Goal: Transaction & Acquisition: Register for event/course

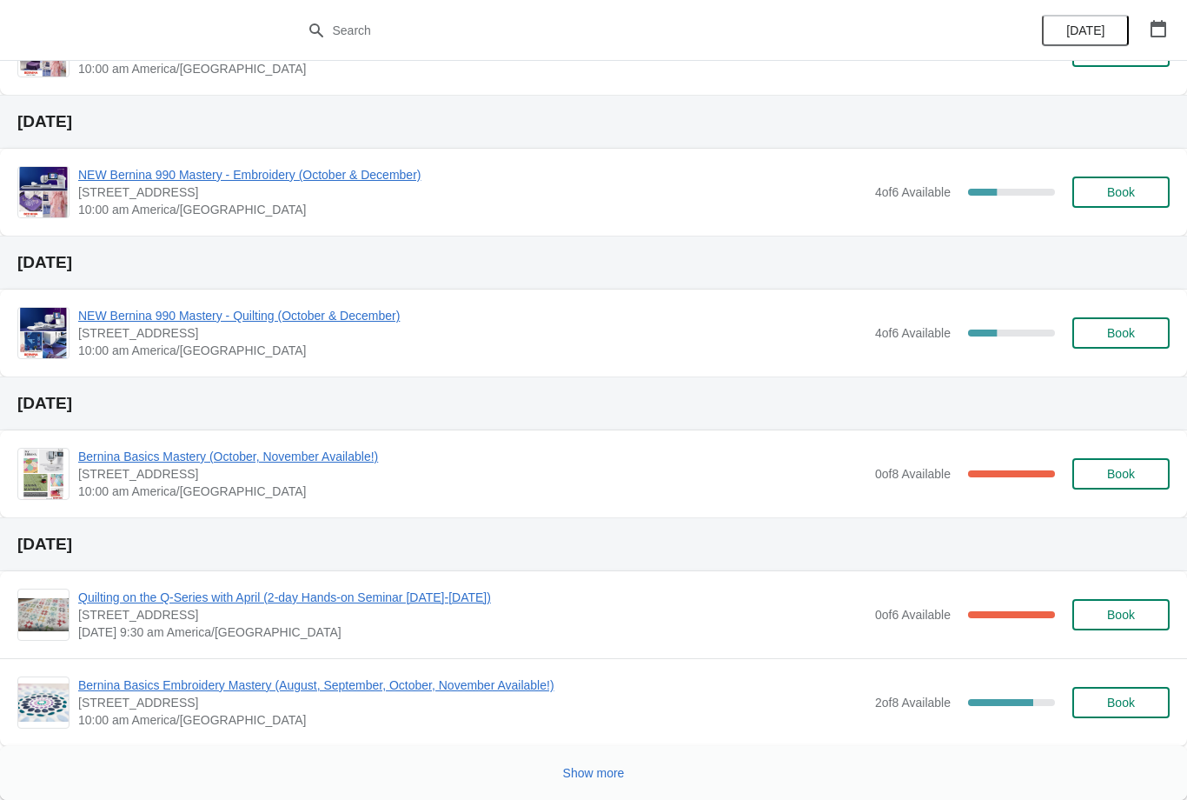
scroll to position [367, 0]
click at [304, 464] on span "Bernina Basics Mastery (October, November Available!)" at bounding box center [472, 456] width 788 height 17
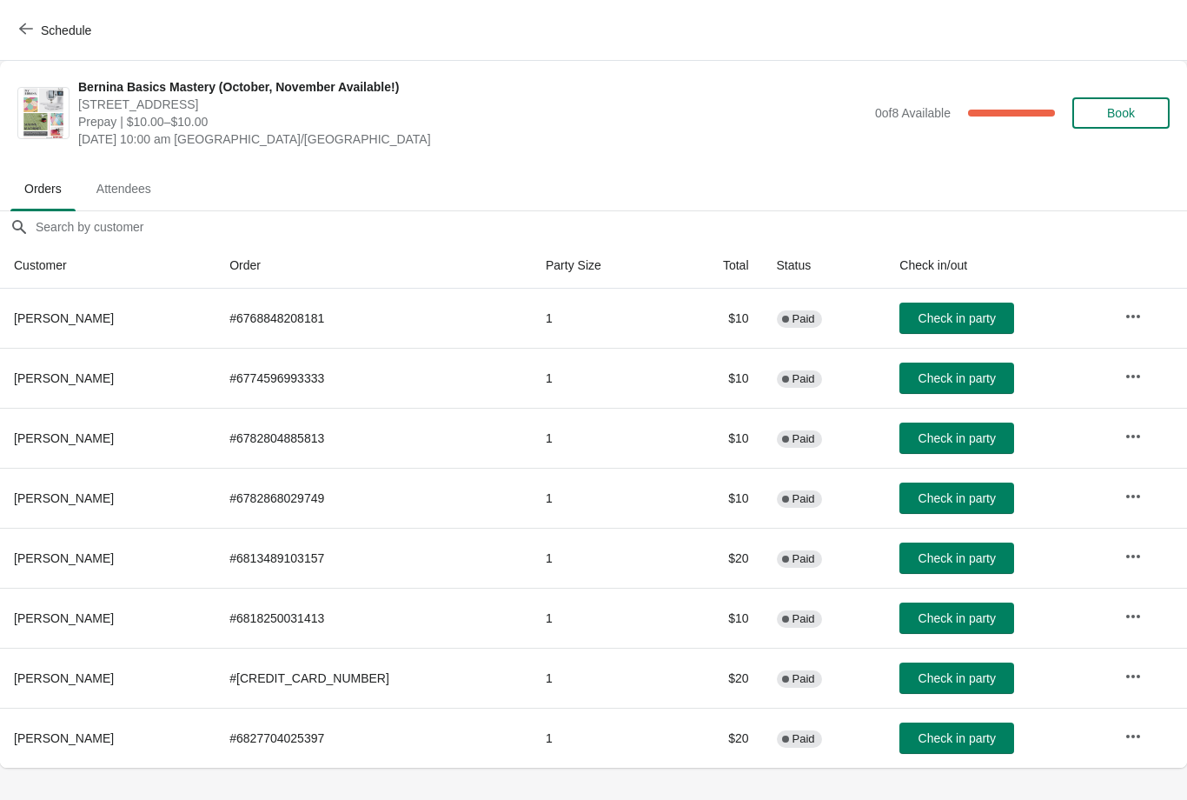
click at [40, 43] on button "Schedule" at bounding box center [57, 30] width 96 height 31
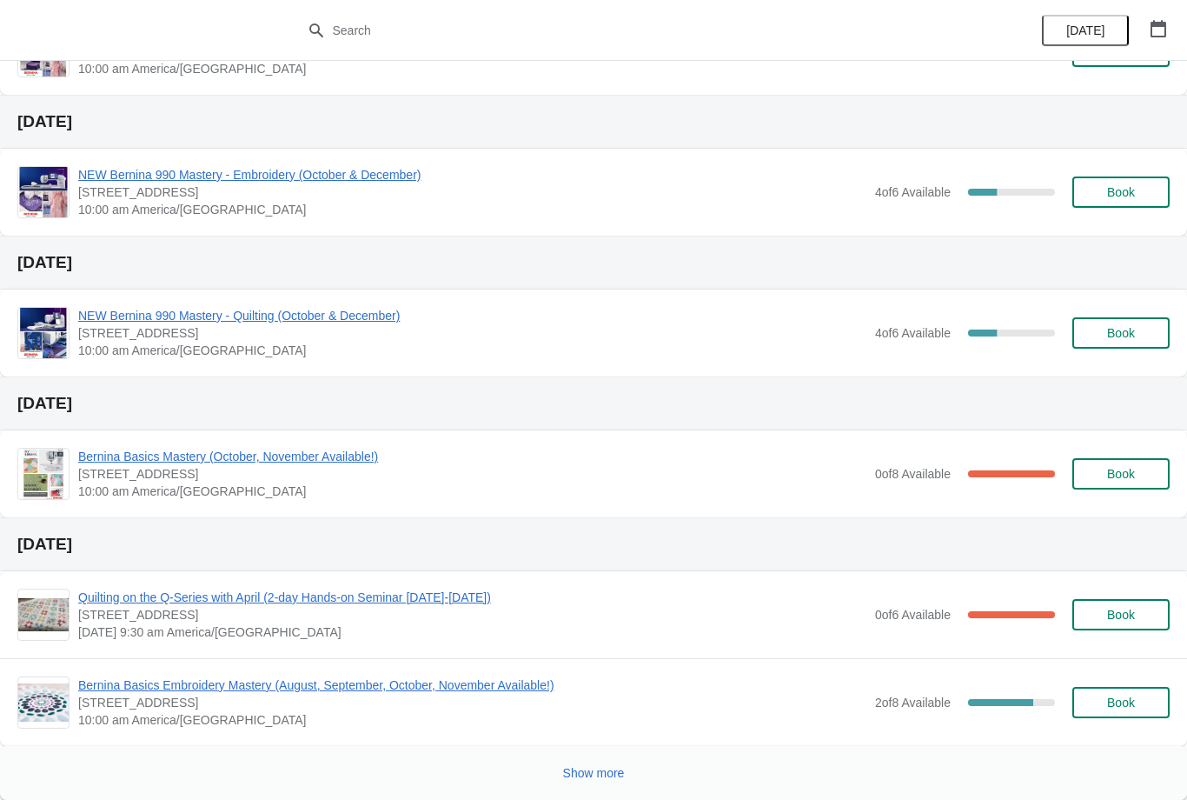
scroll to position [356, 0]
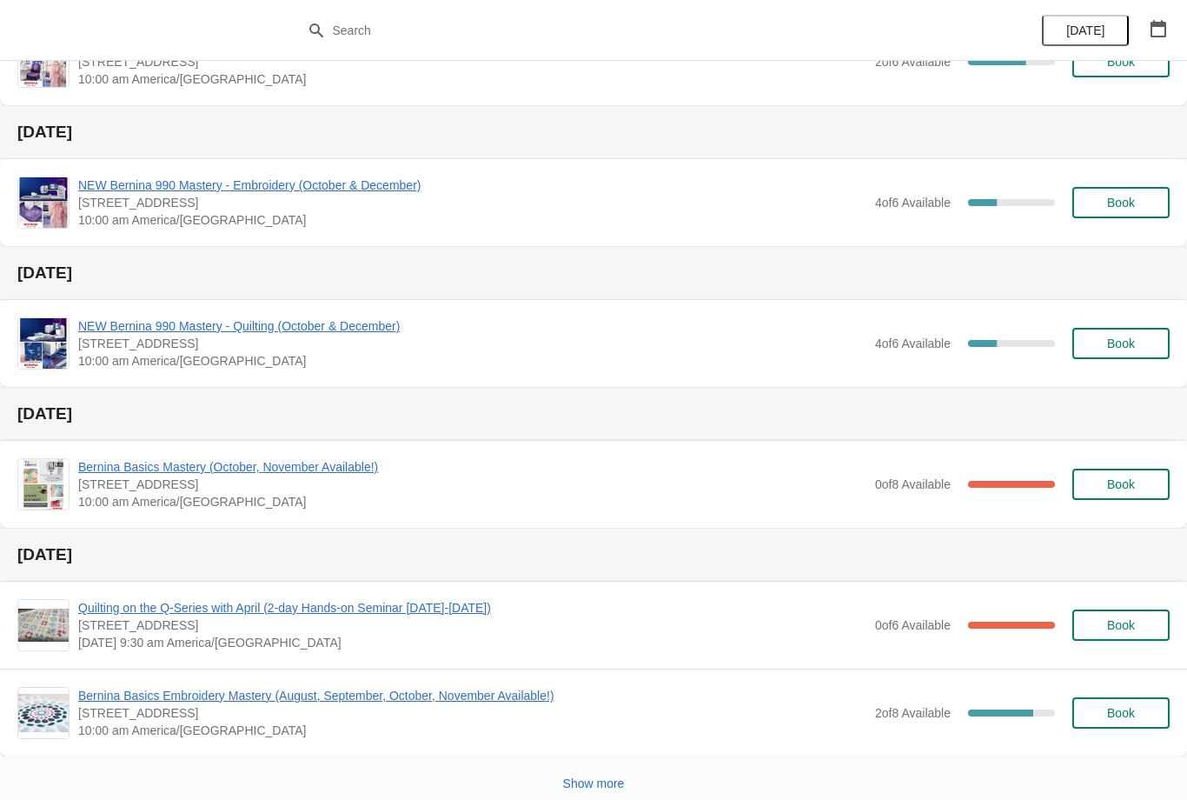
click at [341, 695] on span "Bernina Basics Embroidery Mastery (August, September, October, November Availab…" at bounding box center [472, 695] width 788 height 17
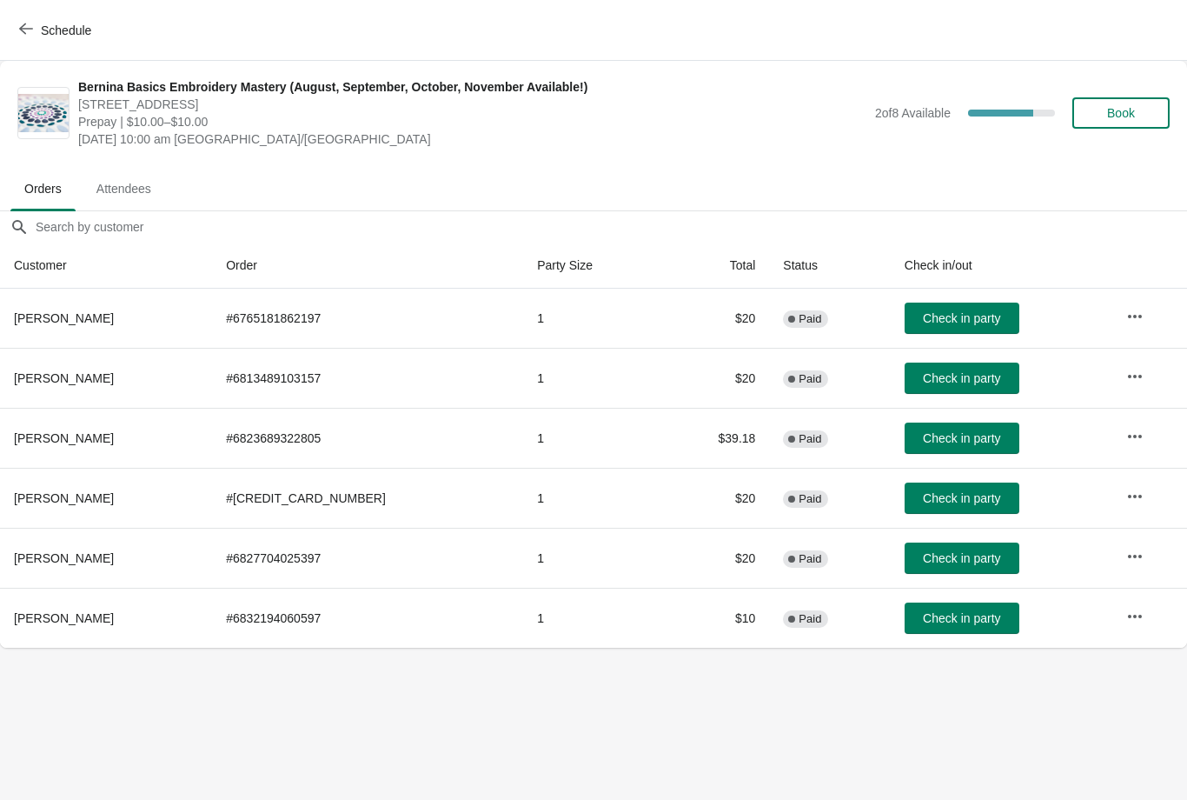
click at [43, 30] on span "Schedule" at bounding box center [66, 30] width 50 height 14
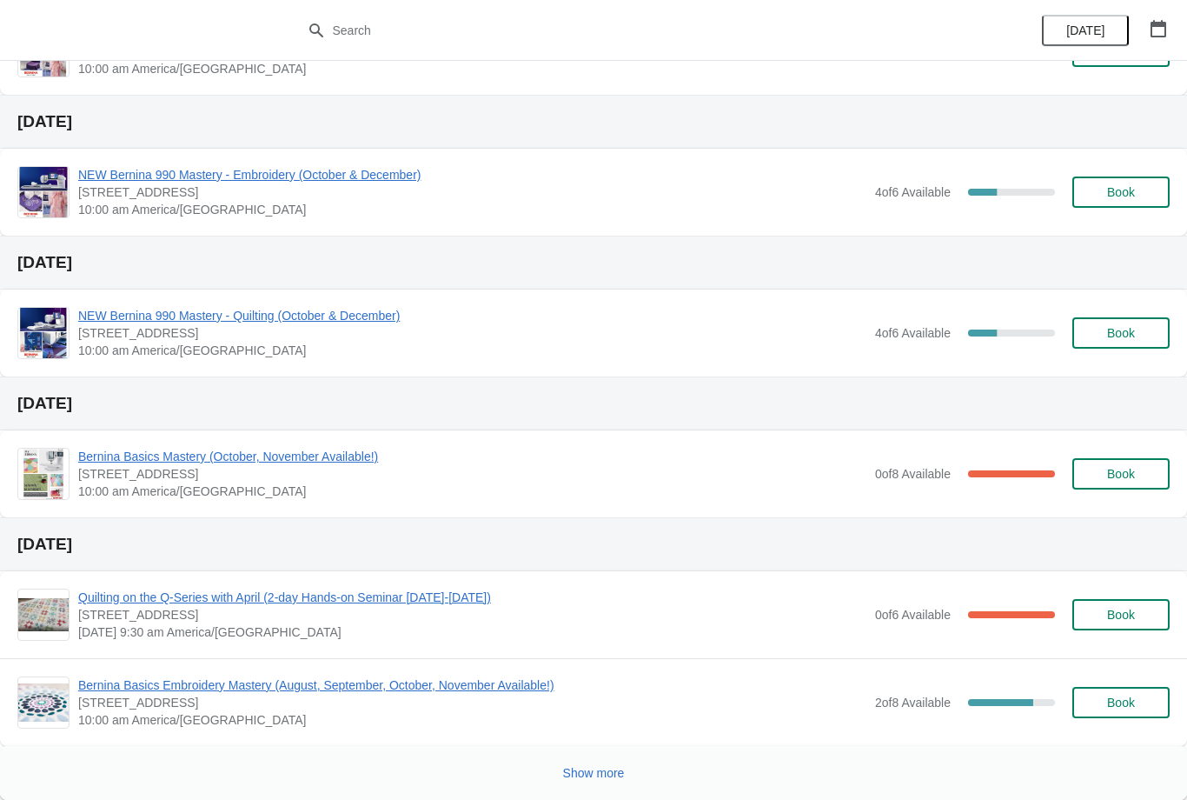
scroll to position [367, 0]
click at [608, 773] on span "Show more" at bounding box center [594, 773] width 62 height 14
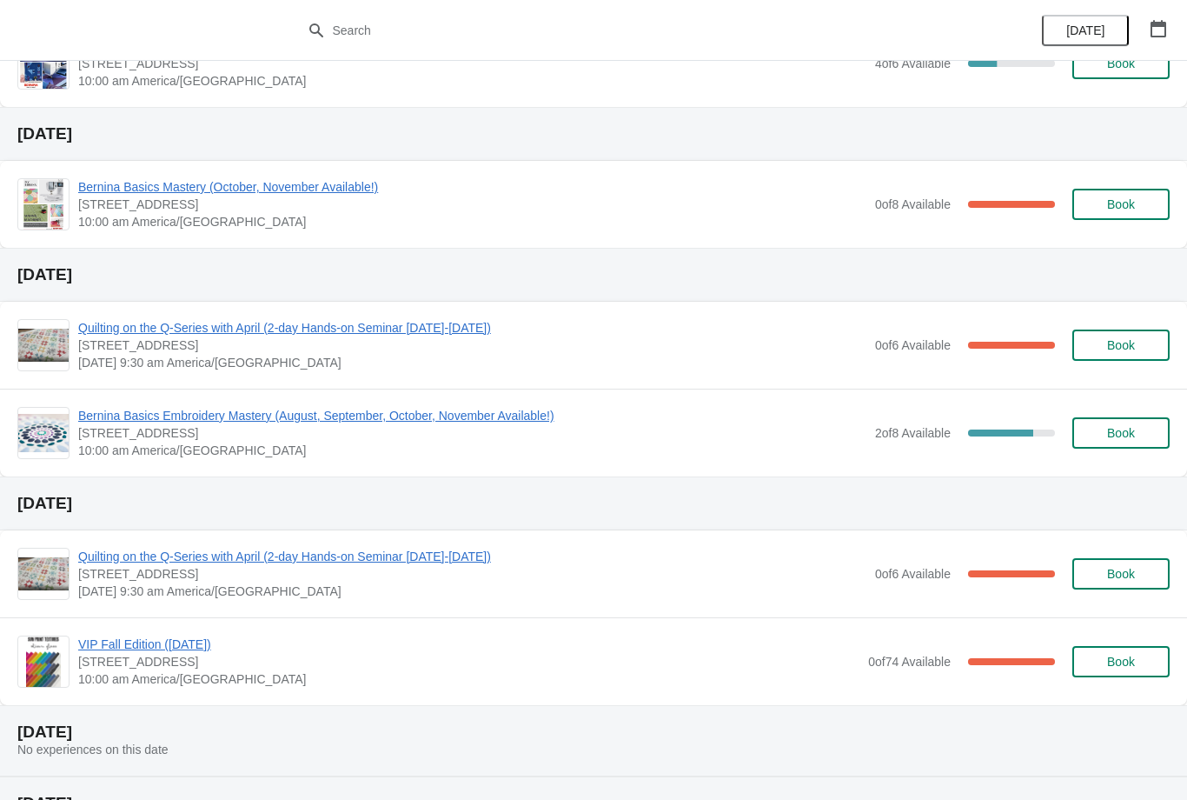
scroll to position [667, 0]
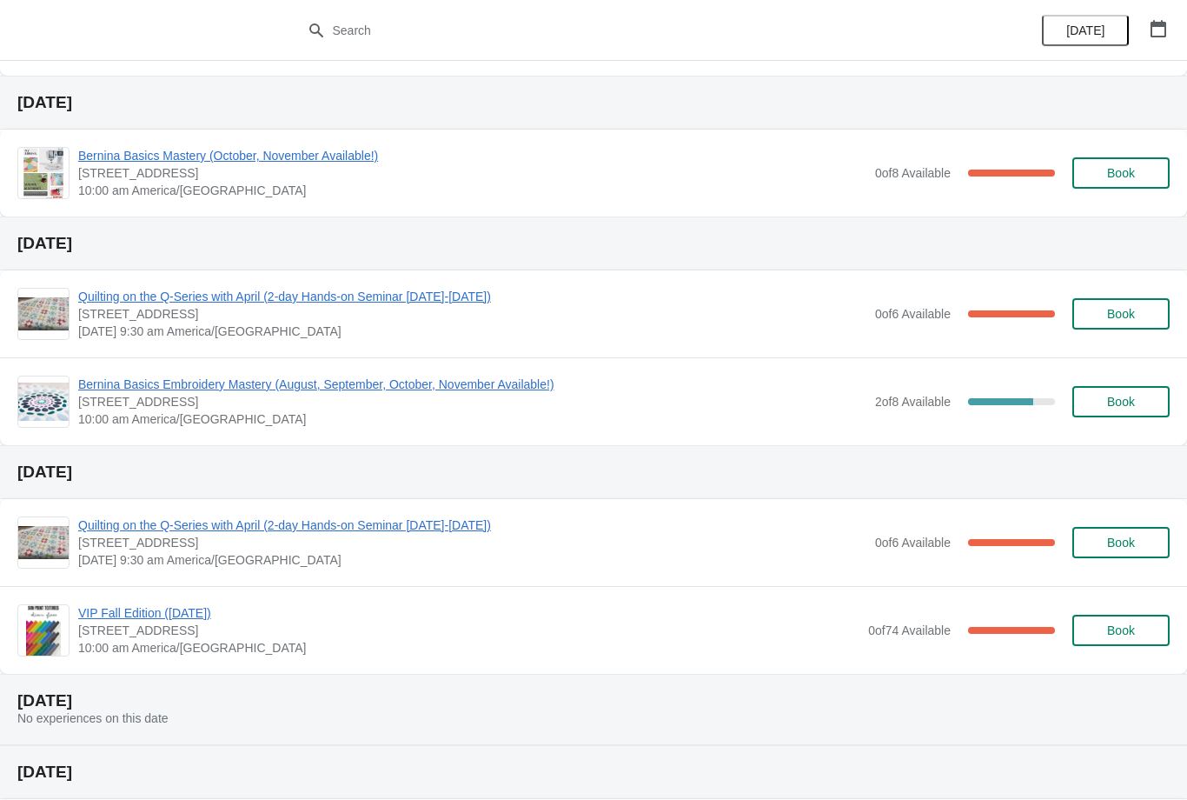
click at [1128, 391] on button "Book" at bounding box center [1120, 401] width 97 height 31
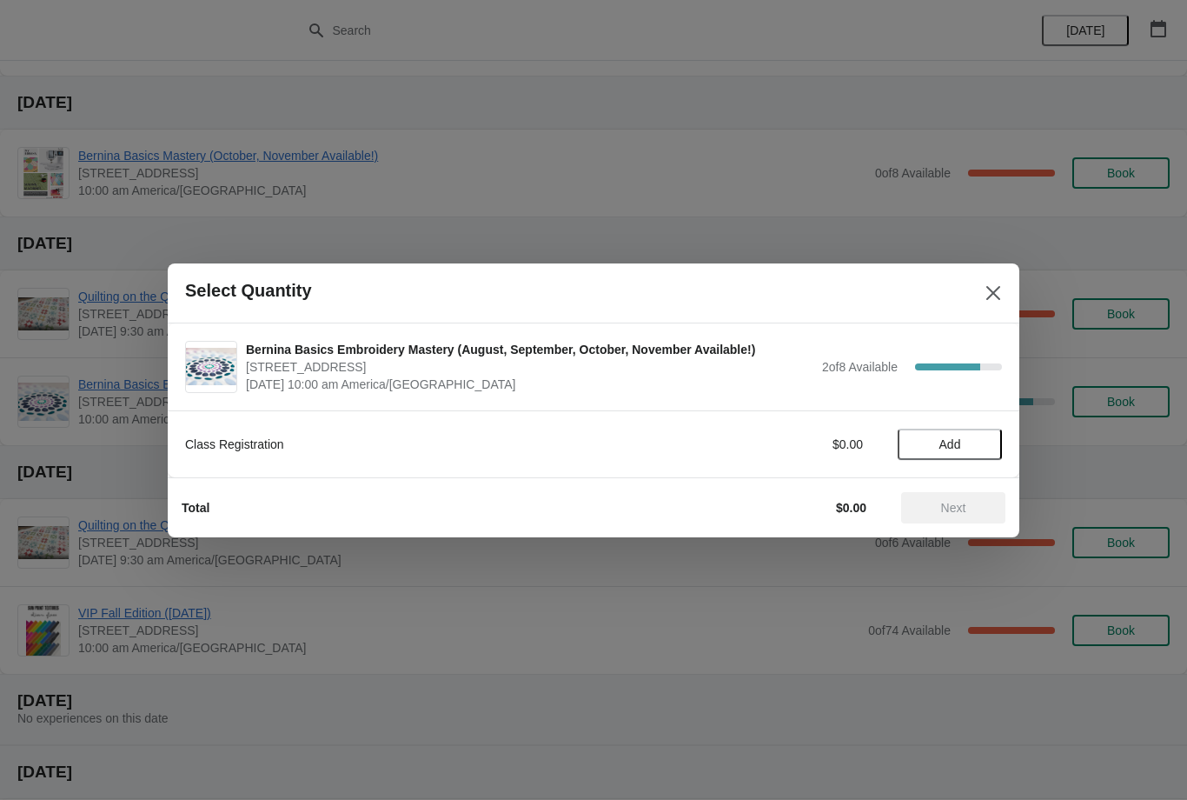
click at [931, 445] on span "Add" at bounding box center [949, 444] width 73 height 14
click at [957, 471] on div "Class Registration $10.00 1" at bounding box center [594, 443] width 852 height 67
click at [959, 501] on span "Next" at bounding box center [953, 508] width 25 height 14
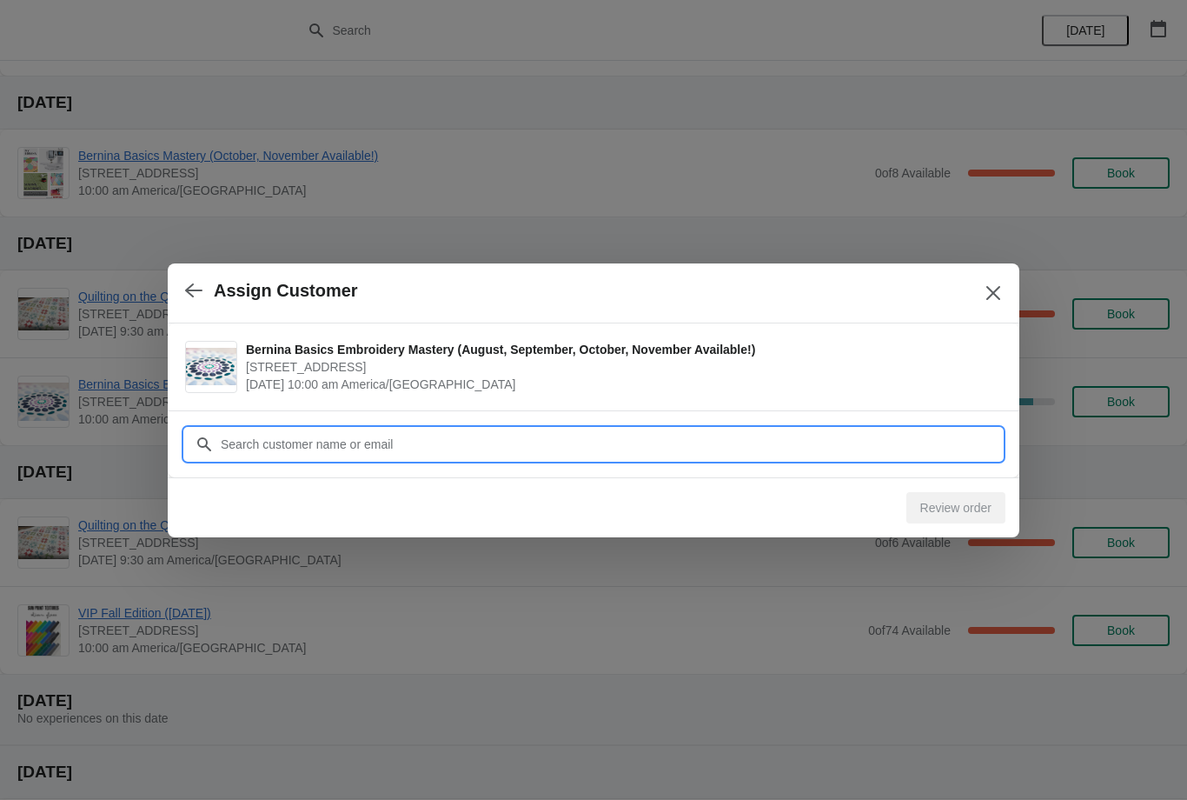
click at [310, 443] on input "Customer" at bounding box center [611, 443] width 782 height 31
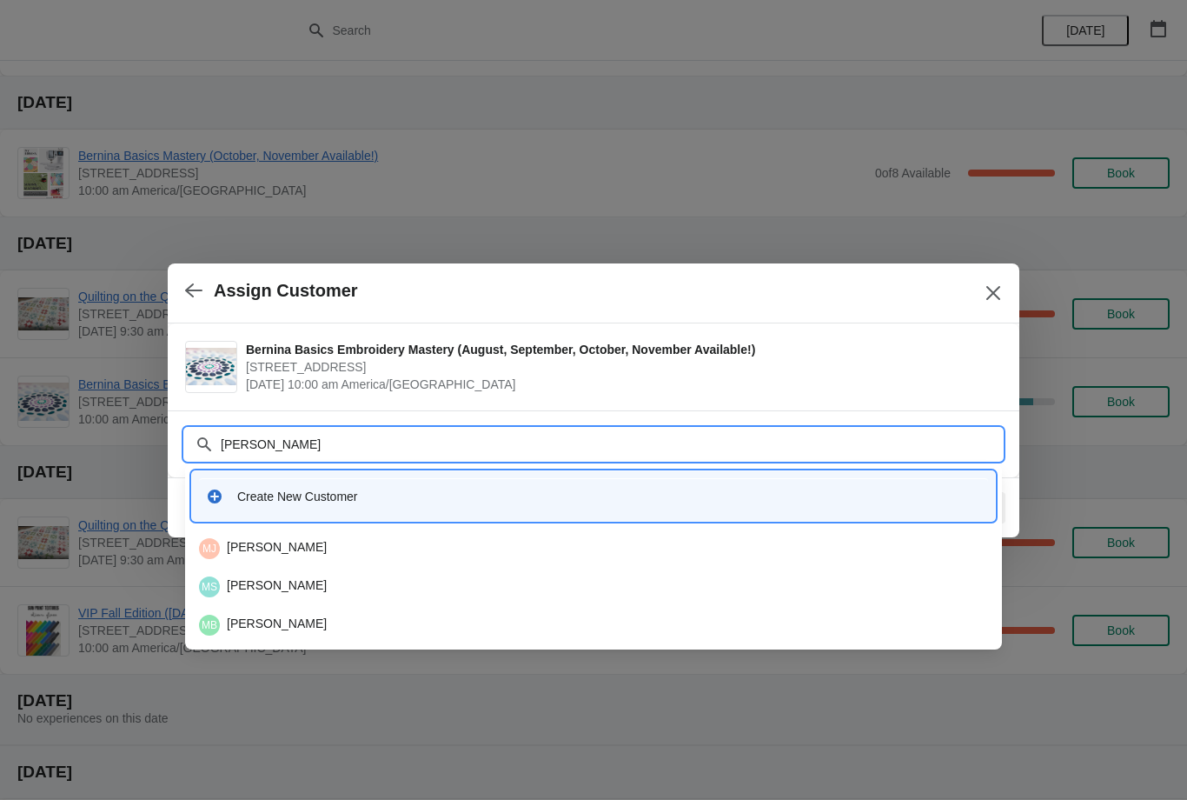
type input "[PERSON_NAME]"
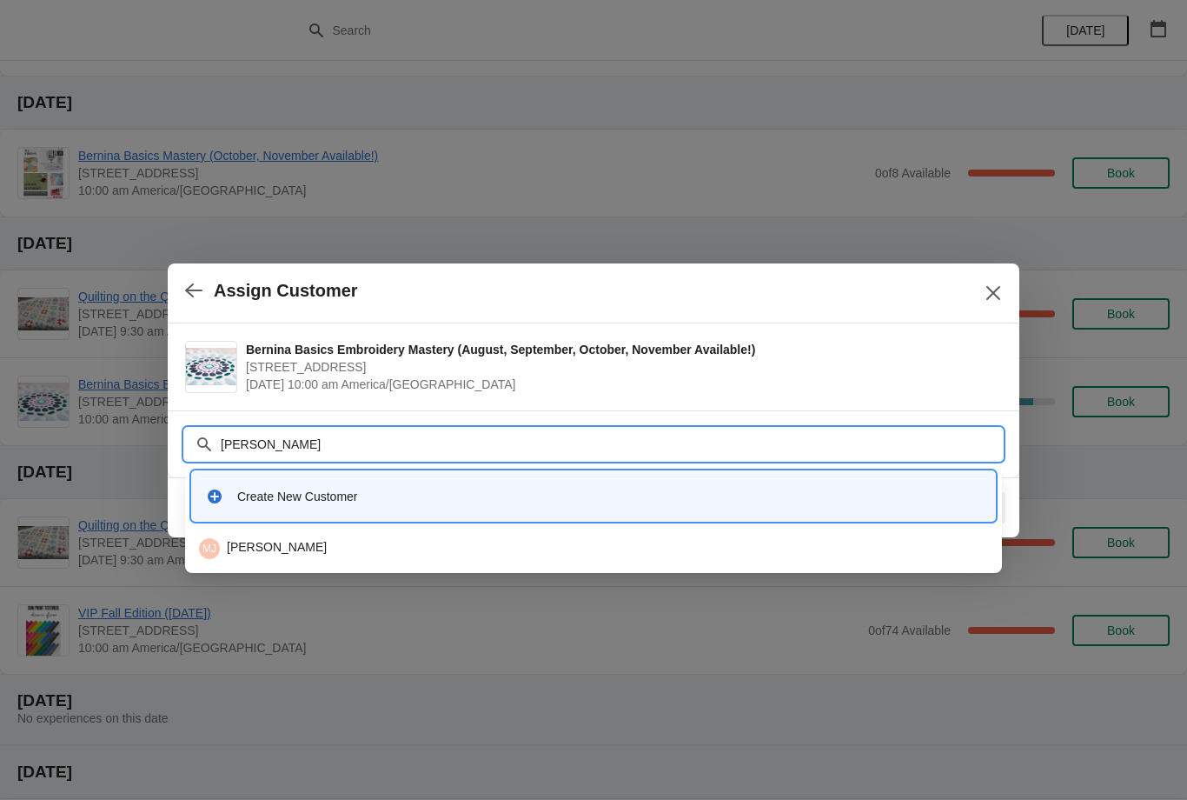
click at [308, 555] on div "[PERSON_NAME] [PERSON_NAME]" at bounding box center [593, 548] width 789 height 21
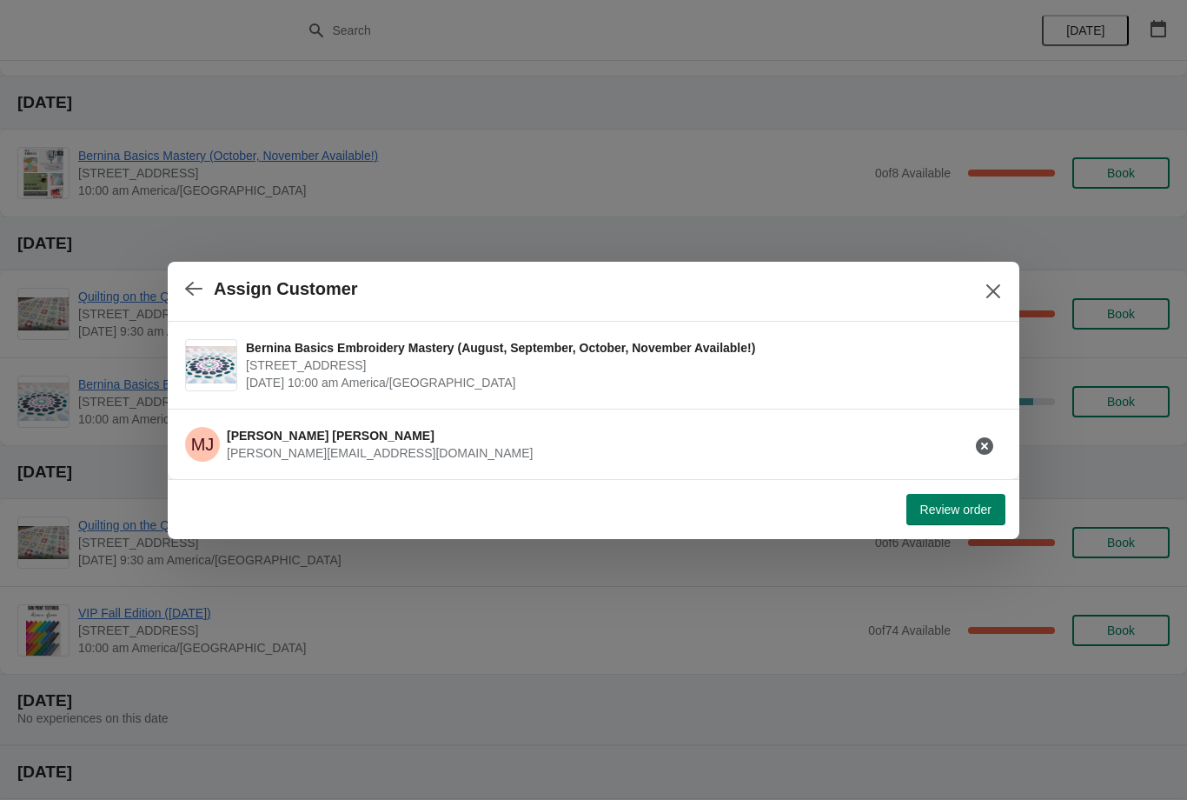
click at [945, 515] on span "Review order" at bounding box center [955, 509] width 71 height 14
